Goal: Navigation & Orientation: Go to known website

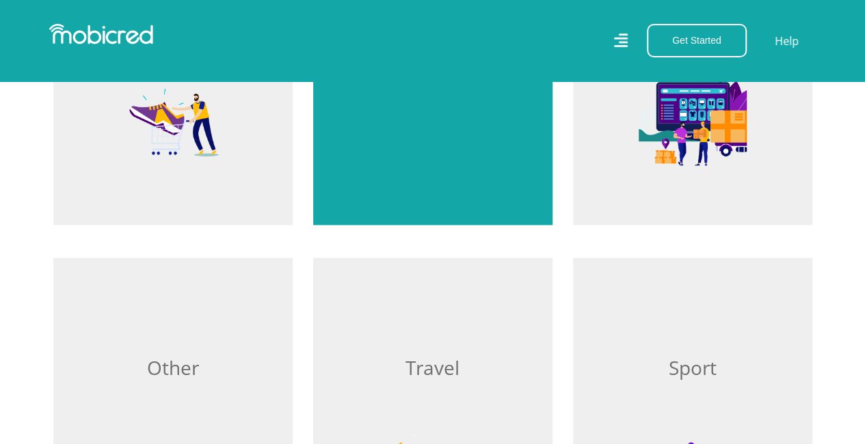
scroll to position [1026, 0]
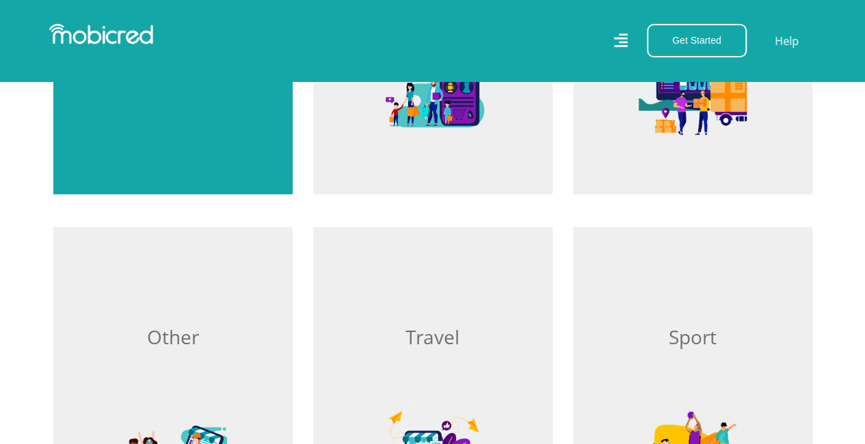
click at [173, 118] on div "Browse Fashion" at bounding box center [172, 28] width 239 height 332
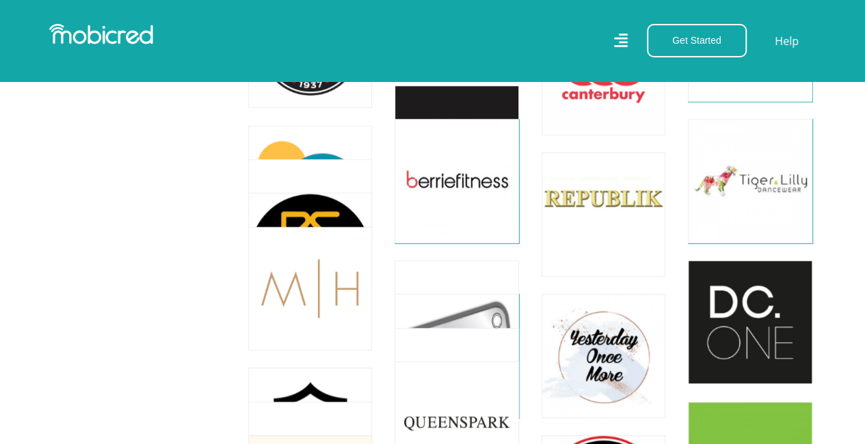
scroll to position [3282, 0]
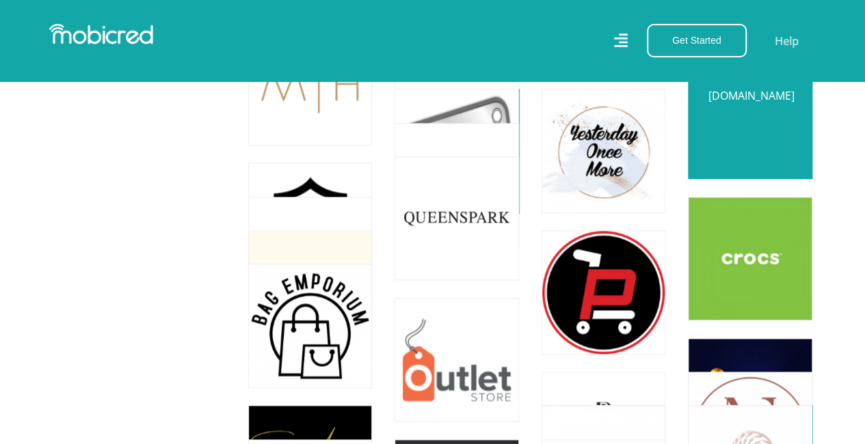
click at [782, 136] on link at bounding box center [750, 117] width 146 height 146
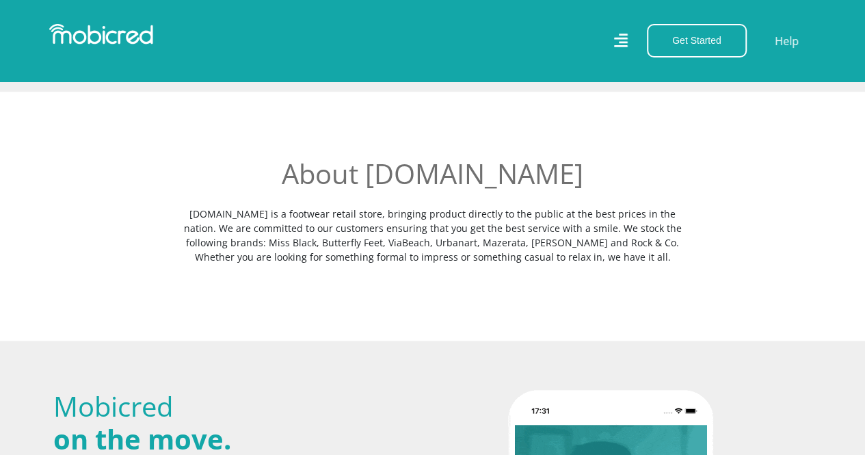
scroll to position [137, 0]
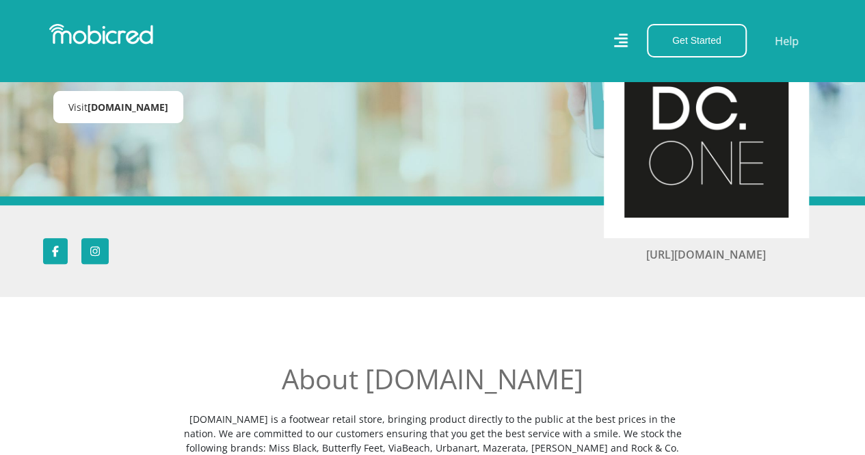
click at [89, 111] on span "DC.ONE" at bounding box center [128, 107] width 81 height 13
